Goal: Task Accomplishment & Management: Use online tool/utility

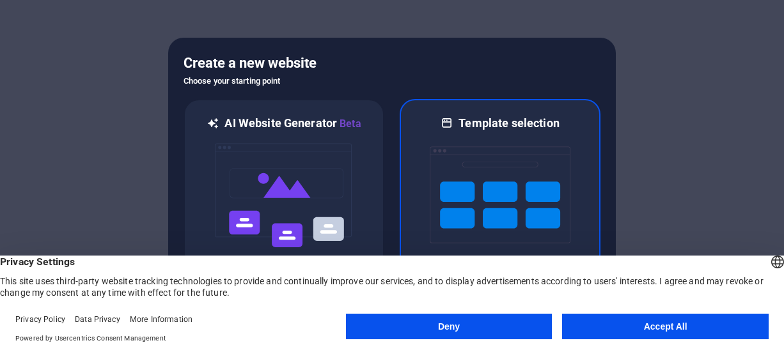
click at [500, 223] on img at bounding box center [500, 195] width 141 height 128
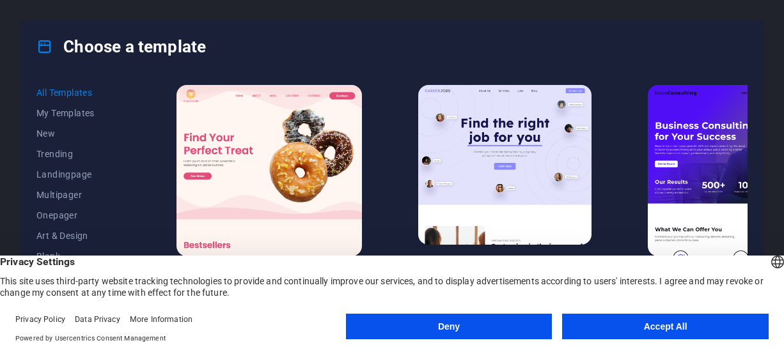
click at [640, 324] on button "Accept All" at bounding box center [665, 327] width 207 height 26
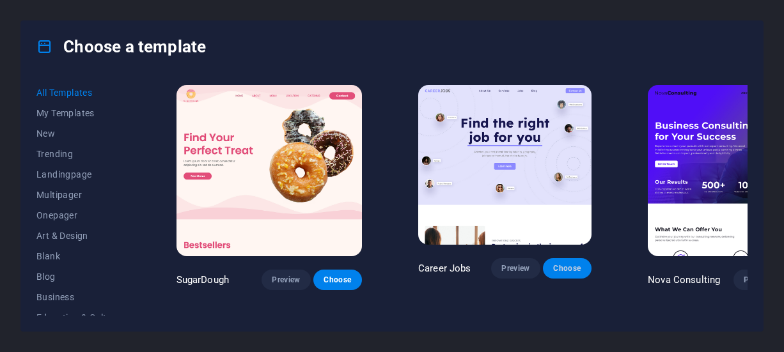
click at [553, 265] on span "Choose" at bounding box center [567, 269] width 28 height 10
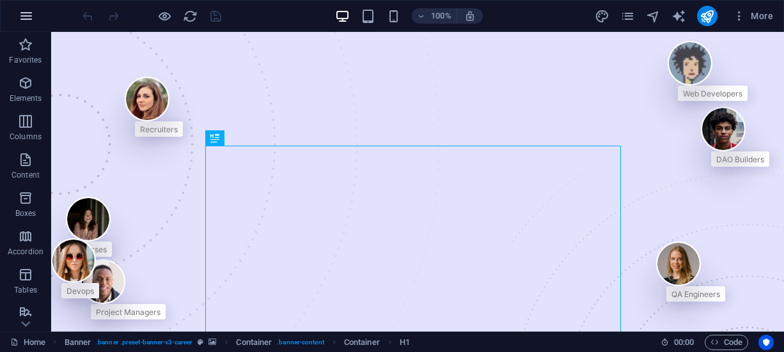
click at [30, 10] on icon "button" at bounding box center [26, 15] width 15 height 15
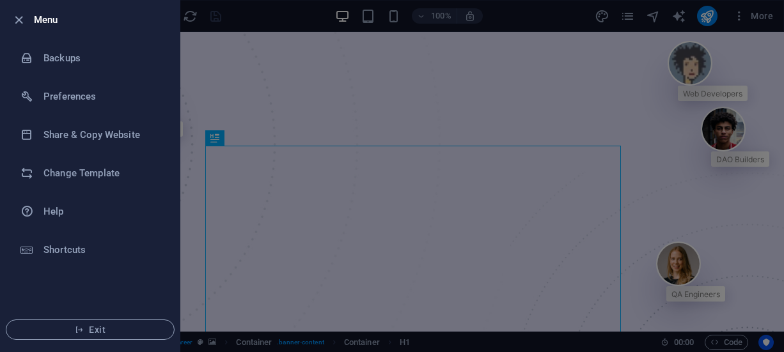
click at [509, 196] on div at bounding box center [392, 176] width 784 height 352
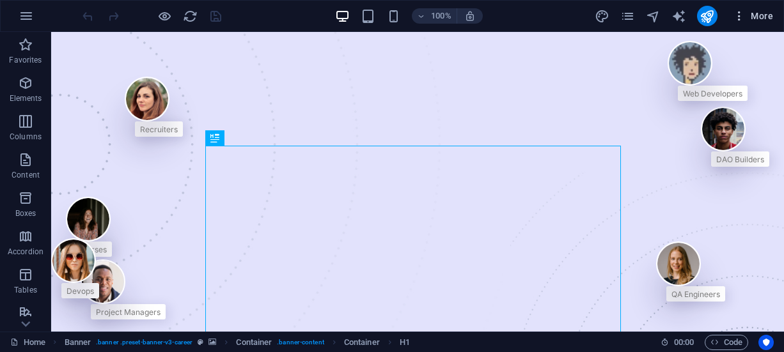
click at [741, 12] on icon "button" at bounding box center [739, 16] width 13 height 13
